Goal: Task Accomplishment & Management: Manage account settings

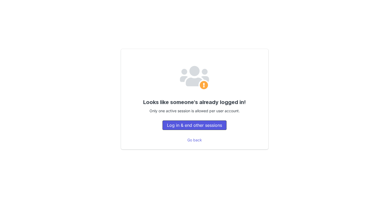
click at [208, 123] on button "Log in & end other sessions" at bounding box center [195, 125] width 64 height 10
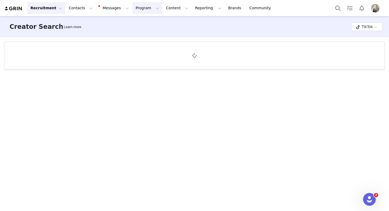
click at [133, 6] on button "Program Program" at bounding box center [147, 8] width 30 height 12
click at [138, 25] on p "Activations" at bounding box center [138, 24] width 20 height 6
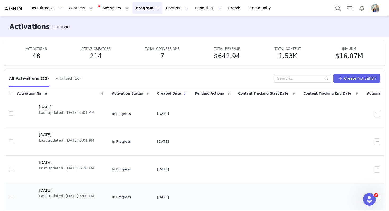
click at [48, 195] on span "Last updated: [DATE] 5:00 PM" at bounding box center [66, 196] width 55 height 6
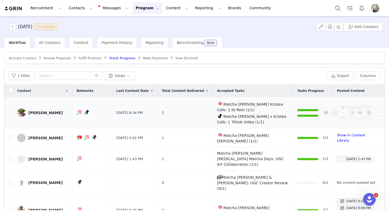
click at [53, 111] on link "[PERSON_NAME]" at bounding box center [42, 113] width 51 height 8
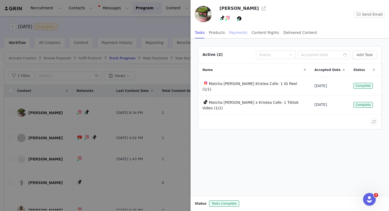
click at [238, 35] on div "Payments" at bounding box center [238, 33] width 18 height 12
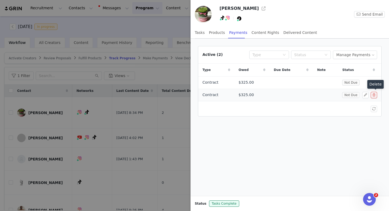
click at [376, 94] on button "button" at bounding box center [374, 95] width 6 height 6
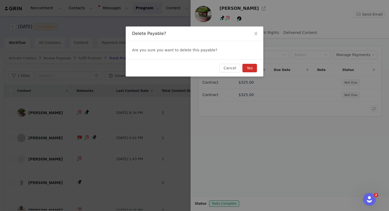
click at [260, 69] on div "Cancel Yes" at bounding box center [195, 67] width 138 height 17
click at [256, 68] on button "Yes" at bounding box center [249, 68] width 15 height 8
